Goal: Transaction & Acquisition: Purchase product/service

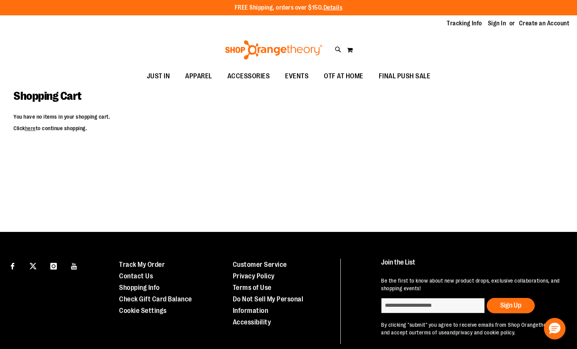
drag, startPoint x: 7, startPoint y: 201, endPoint x: 65, endPoint y: 176, distance: 63.2
click at [7, 201] on main "Shopping Cart You have no items in your shopping cart. Click here to continue s…" at bounding box center [288, 158] width 577 height 147
click at [500, 22] on link "Sign In" at bounding box center [497, 23] width 18 height 8
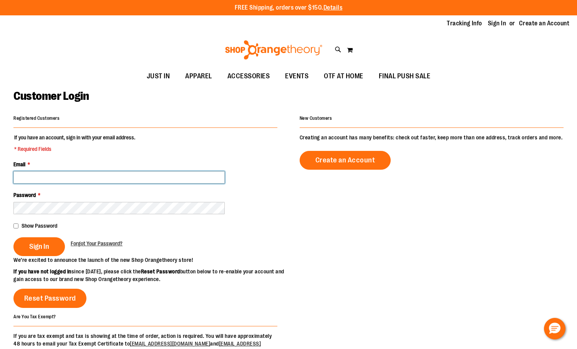
click at [172, 181] on input "Email *" at bounding box center [118, 177] width 211 height 12
type input "**********"
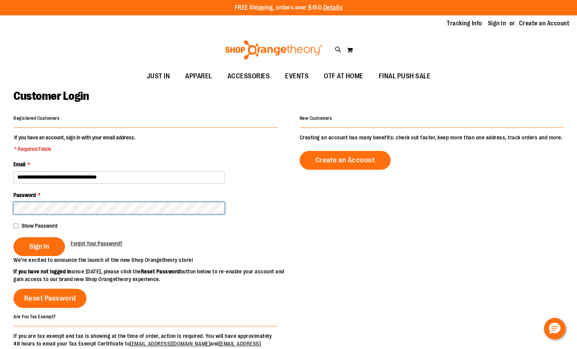
click at [13, 238] on button "Sign In" at bounding box center [38, 247] width 51 height 19
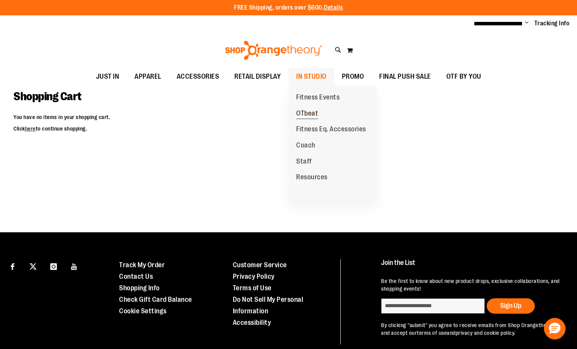
click at [304, 115] on span "OTbeat" at bounding box center [307, 115] width 22 height 10
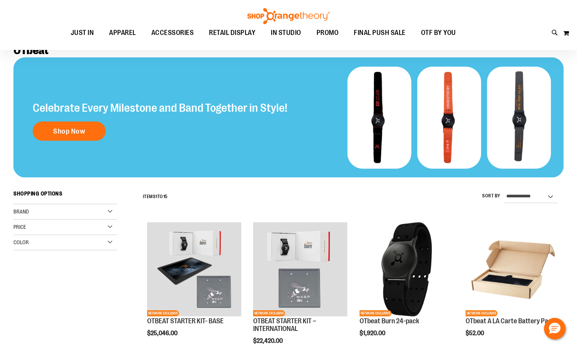
scroll to position [76, 0]
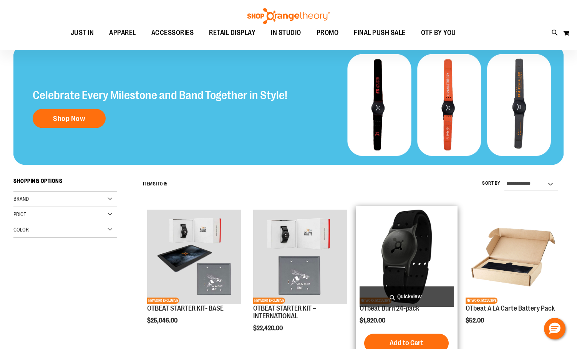
click at [417, 247] on img "product" at bounding box center [407, 257] width 94 height 94
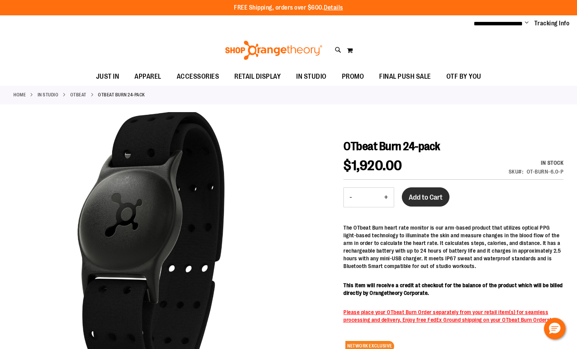
click at [414, 203] on button "Add to Cart" at bounding box center [426, 197] width 48 height 19
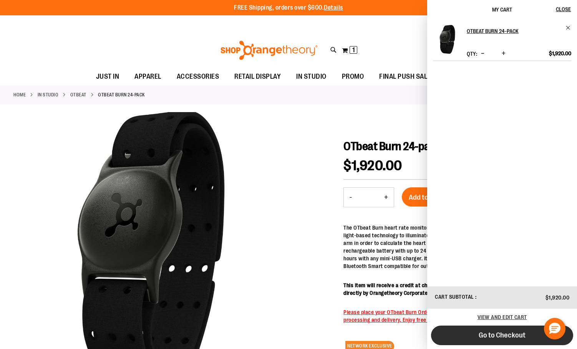
click at [484, 339] on span "Go to Checkout" at bounding box center [502, 335] width 47 height 8
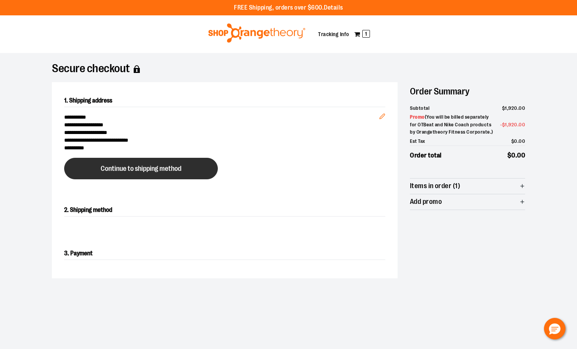
click at [197, 170] on button "Continue to shipping method" at bounding box center [141, 169] width 154 height 22
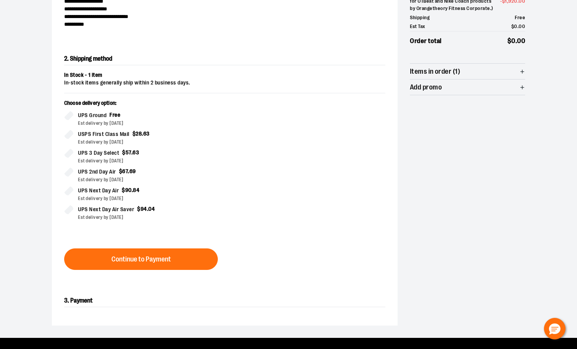
scroll to position [131, 0]
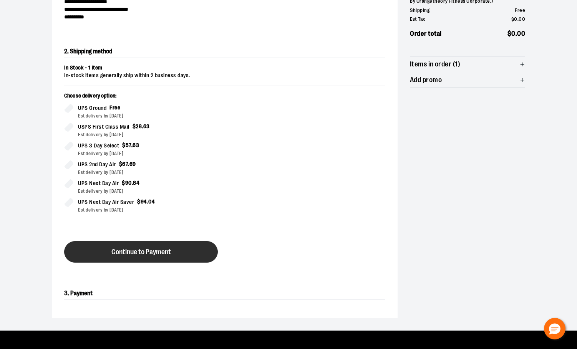
click at [171, 250] on span "Continue to Payment" at bounding box center [141, 252] width 60 height 7
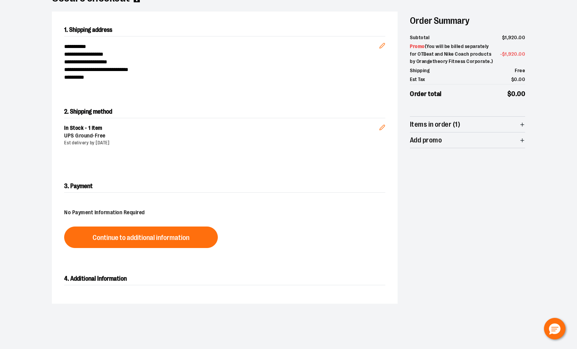
scroll to position [54, 0]
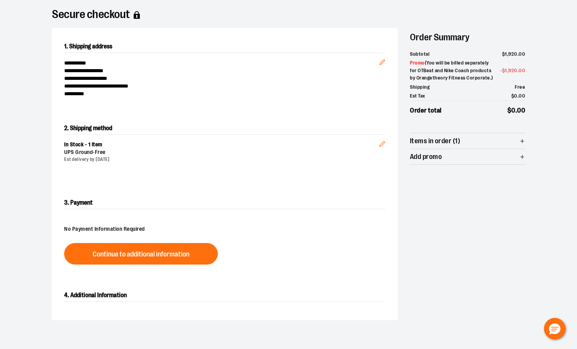
click at [543, 27] on div "**********" at bounding box center [288, 183] width 553 height 369
click at [503, 143] on div "Items in order (1) In Stock - 1 item OTbeat Burn 24-pack Qty : 1 $ 1 , 920 . 00…" at bounding box center [467, 149] width 115 height 32
